Goal: Check status

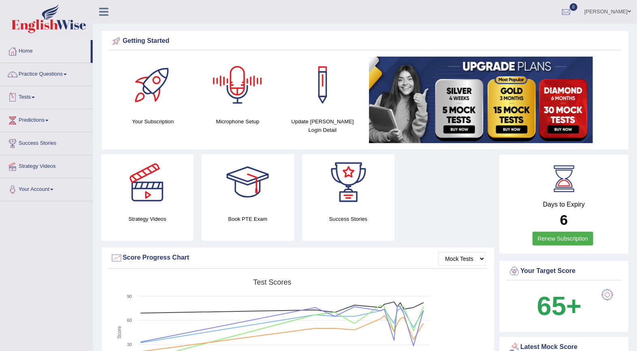
click at [27, 97] on link "Tests" at bounding box center [46, 96] width 92 height 20
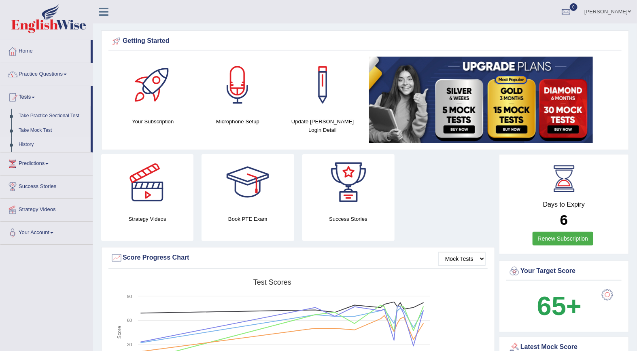
click at [26, 145] on link "History" at bounding box center [53, 145] width 76 height 15
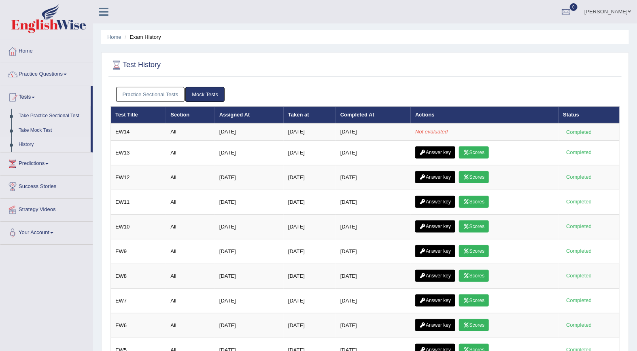
click at [158, 92] on link "Practice Sectional Tests" at bounding box center [150, 94] width 69 height 15
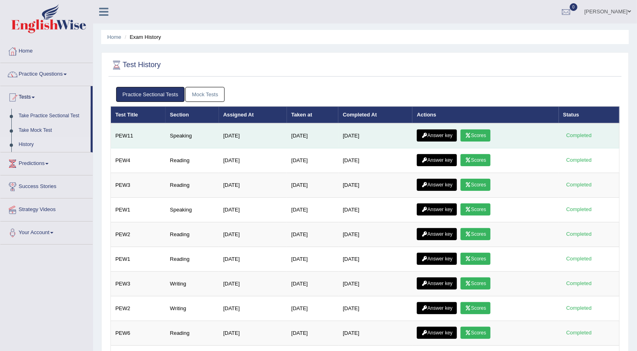
click at [471, 136] on icon at bounding box center [468, 135] width 6 height 5
